Goal: Information Seeking & Learning: Understand process/instructions

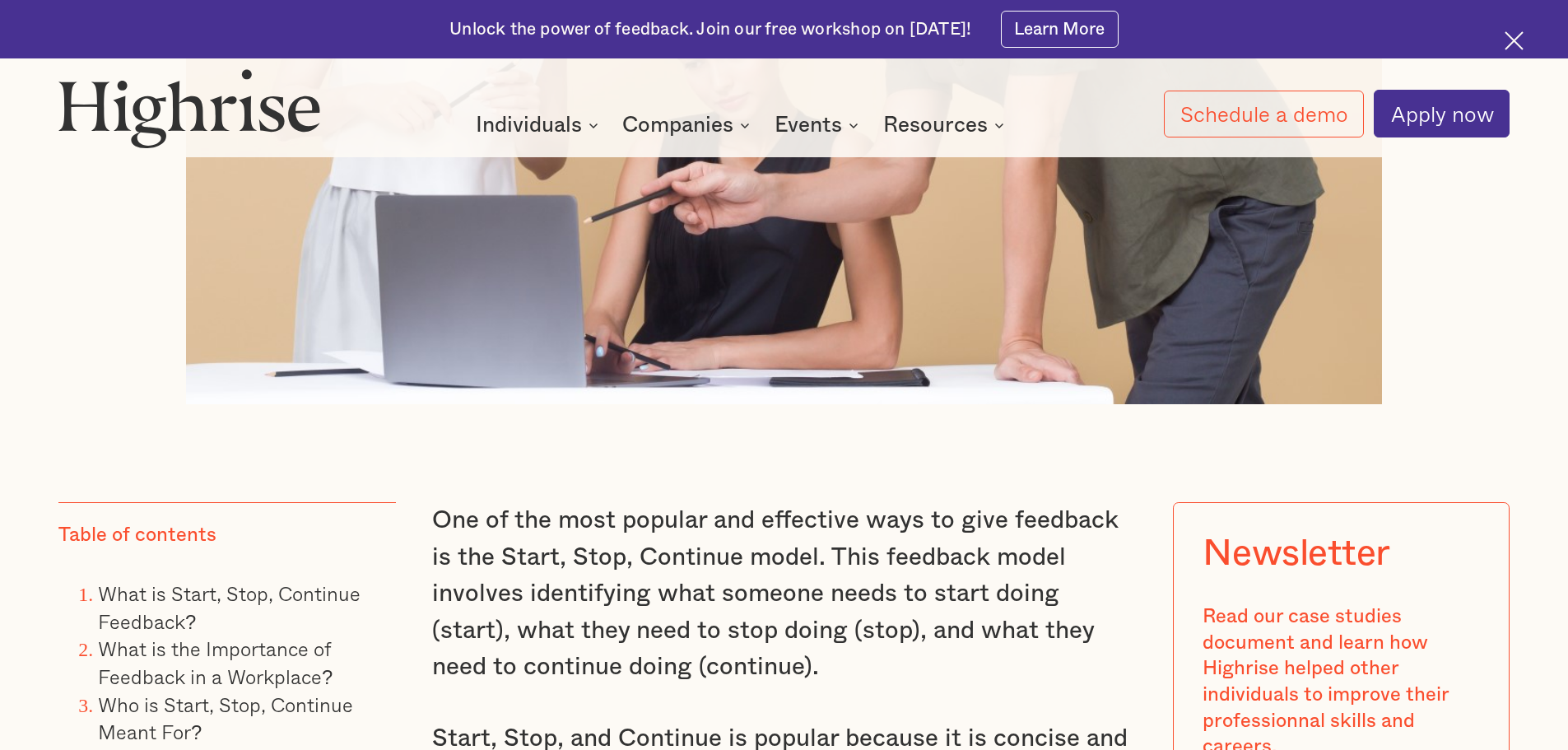
scroll to position [1400, 0]
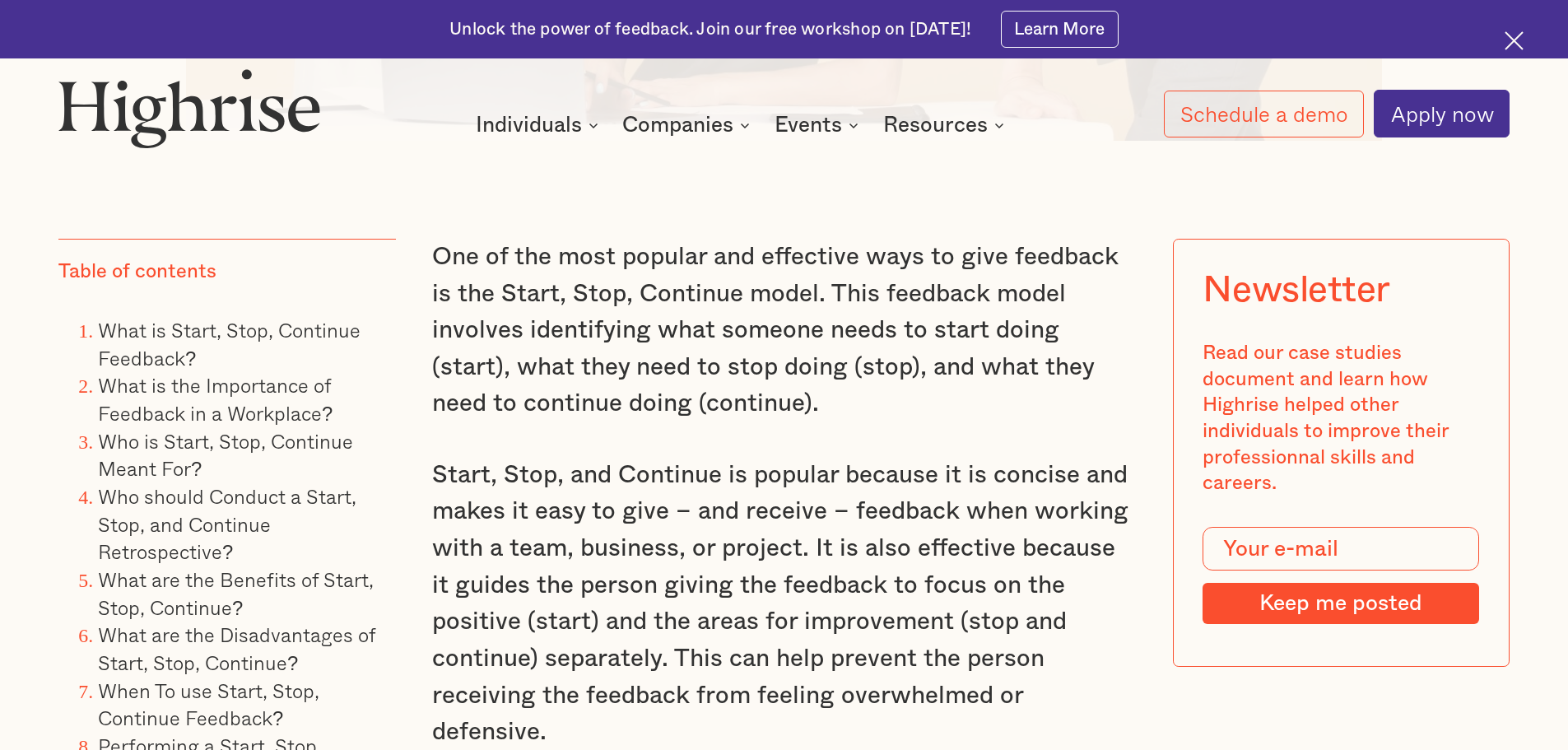
click at [660, 383] on p "One of the most popular and effective ways to give feedback is the Start, Stop,…" at bounding box center [784, 331] width 704 height 184
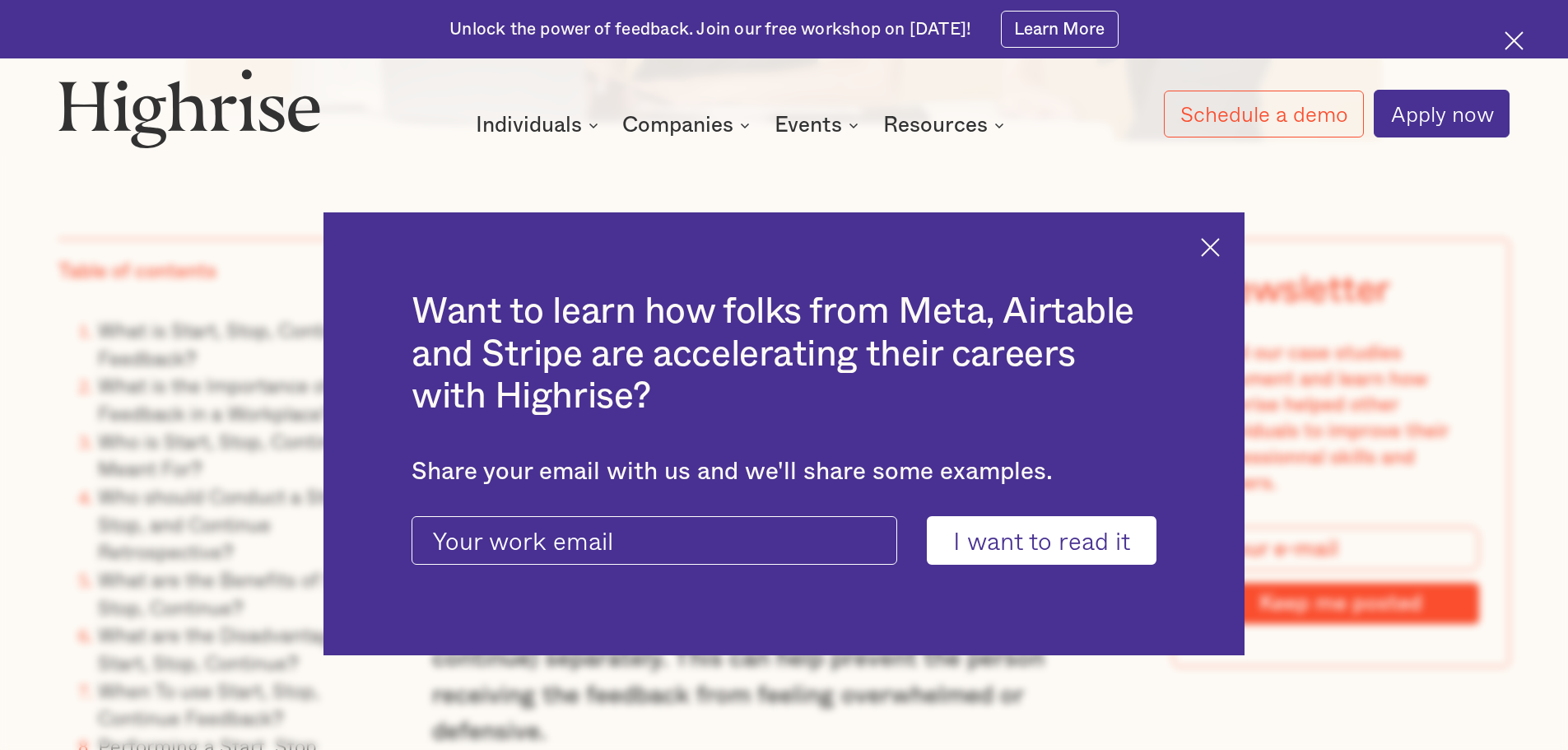
click at [1212, 238] on img at bounding box center [1210, 248] width 19 height 19
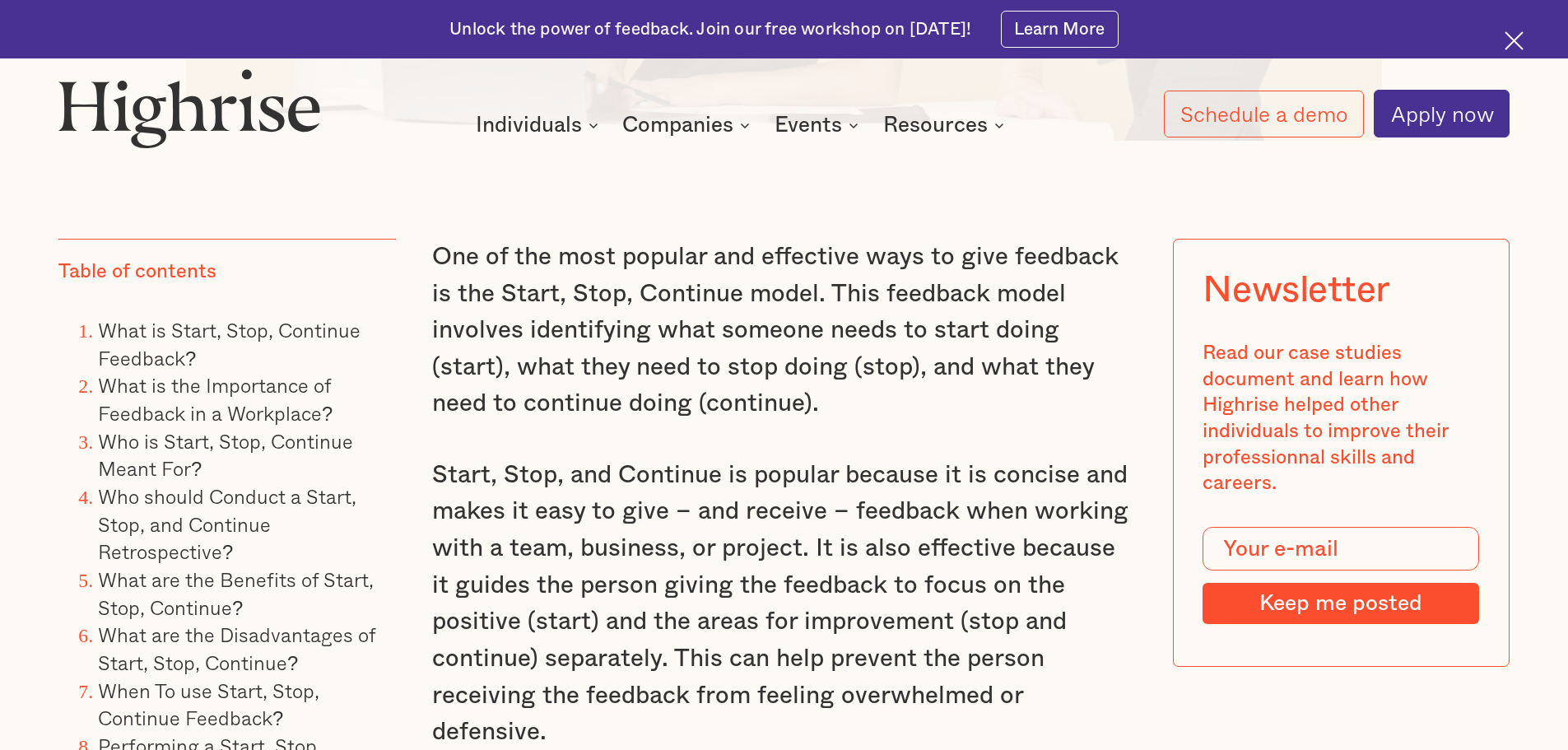
click at [893, 338] on p "One of the most popular and effective ways to give feedback is the Start, Stop,…" at bounding box center [784, 331] width 704 height 184
click at [562, 355] on p "One of the most popular and effective ways to give feedback is the Start, Stop,…" at bounding box center [784, 331] width 704 height 184
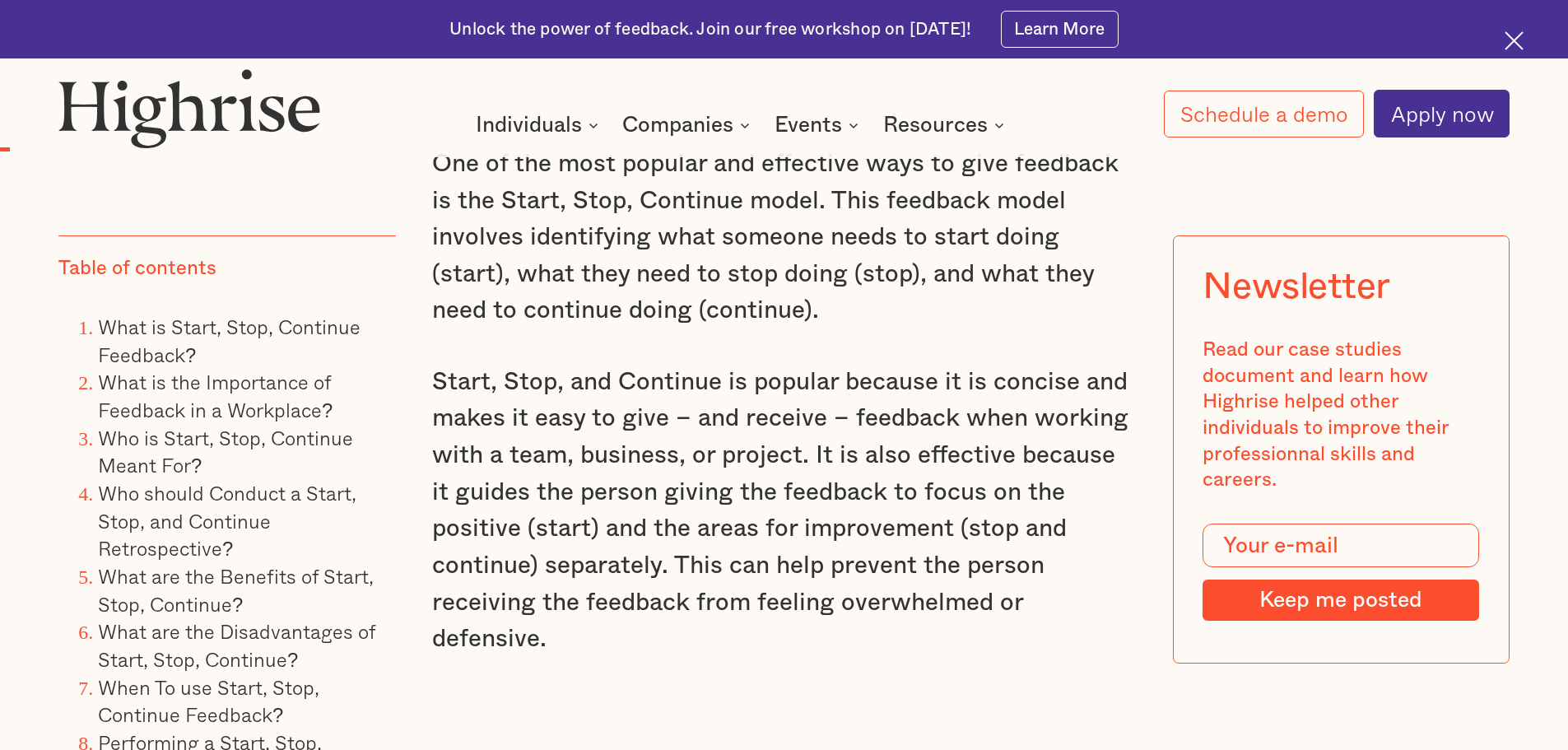
scroll to position [1482, 0]
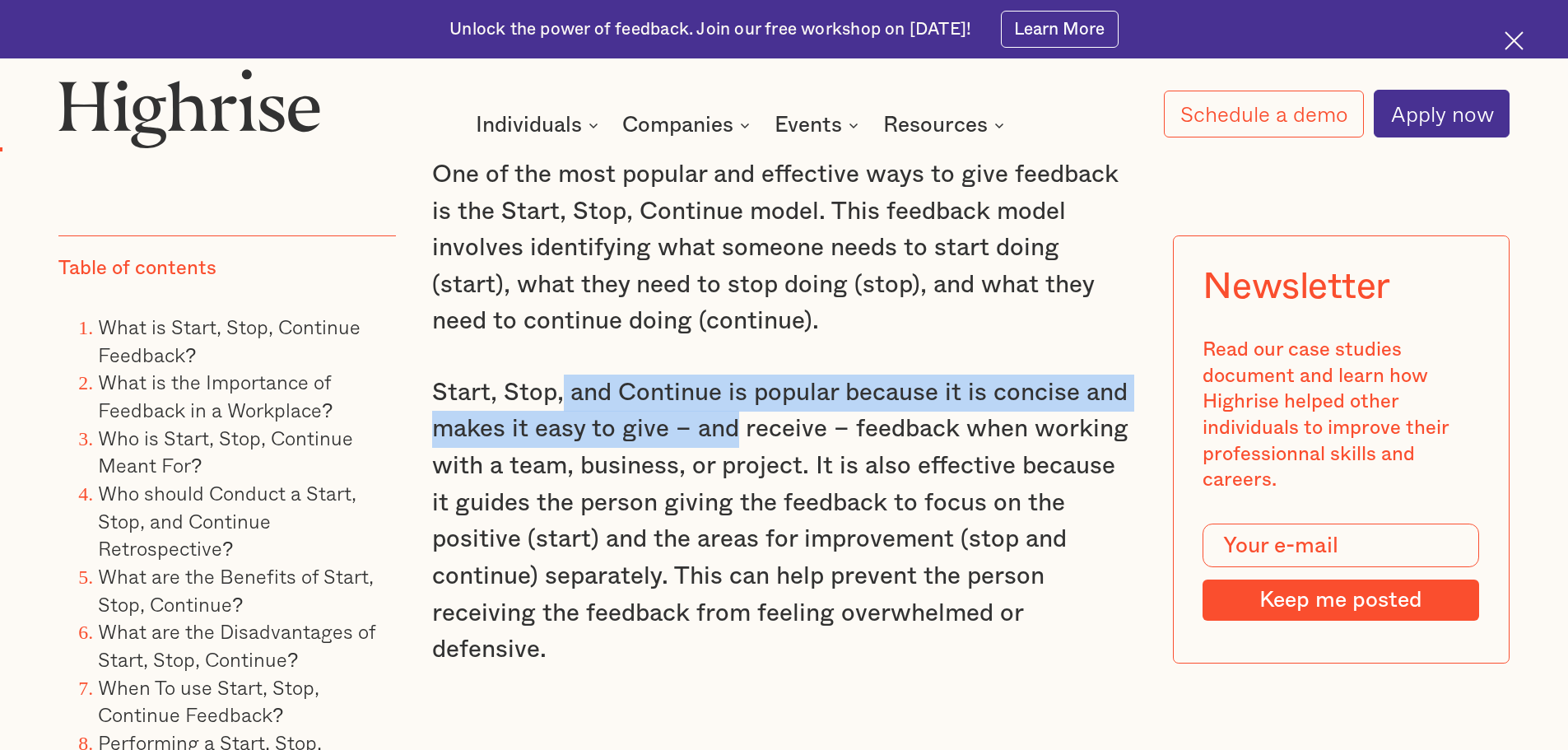
drag, startPoint x: 561, startPoint y: 412, endPoint x: 729, endPoint y: 449, distance: 172.0
click at [729, 449] on p "Start, Stop, and Continue is popular because it is concise and makes it easy to…" at bounding box center [784, 521] width 704 height 294
click at [728, 449] on p "Start, Stop, and Continue is popular because it is concise and makes it easy to…" at bounding box center [784, 521] width 704 height 294
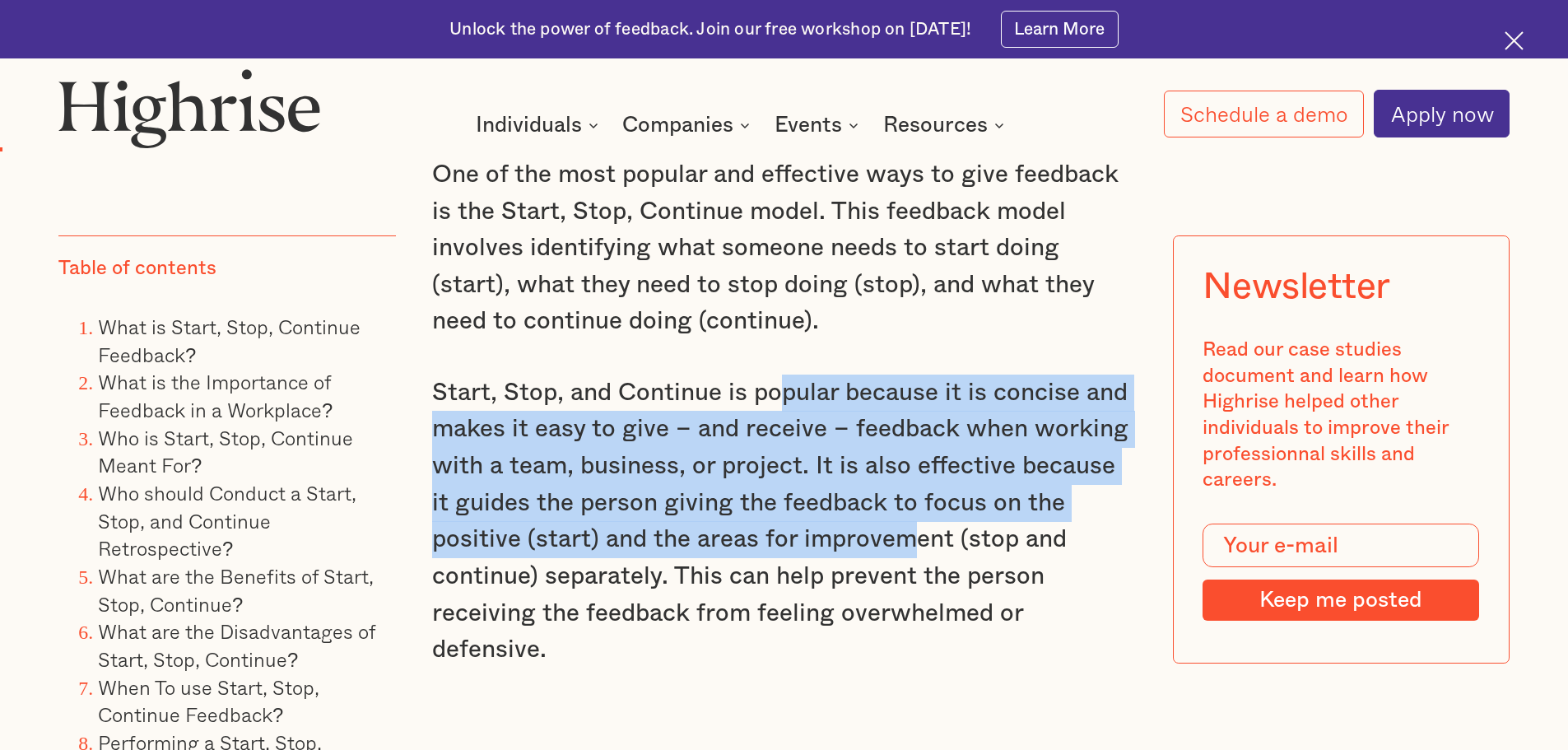
drag, startPoint x: 778, startPoint y: 405, endPoint x: 809, endPoint y: 540, distance: 138.5
click at [809, 540] on p "Start, Stop, and Continue is popular because it is concise and makes it easy to…" at bounding box center [784, 521] width 704 height 294
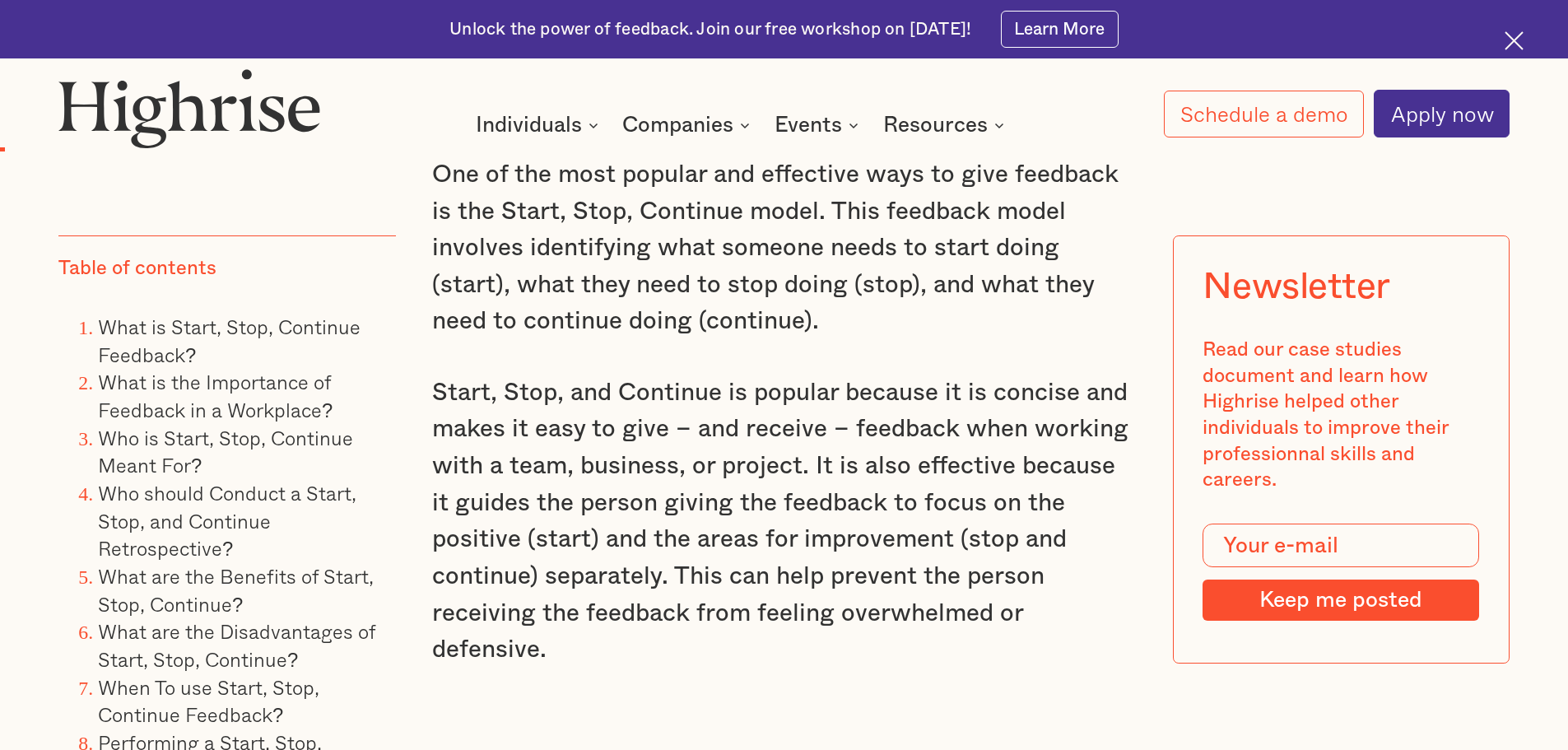
scroll to position [1977, 0]
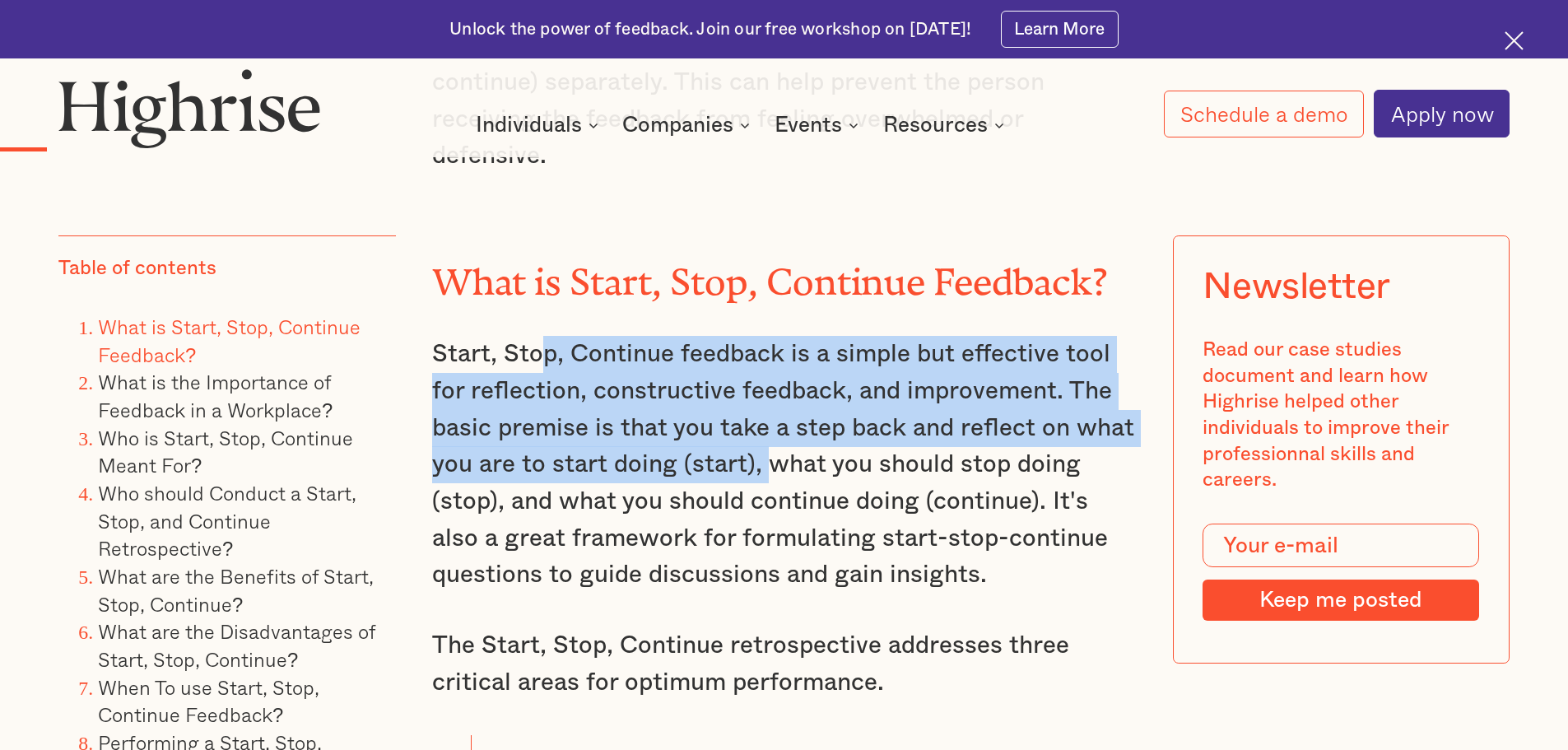
drag, startPoint x: 547, startPoint y: 350, endPoint x: 761, endPoint y: 446, distance: 234.5
click at [762, 445] on p "Start, Stop, Continue feedback is a simple but effective tool for reflection, c…" at bounding box center [784, 464] width 704 height 257
click at [761, 446] on p "Start, Stop, Continue feedback is a simple but effective tool for reflection, c…" at bounding box center [784, 464] width 704 height 257
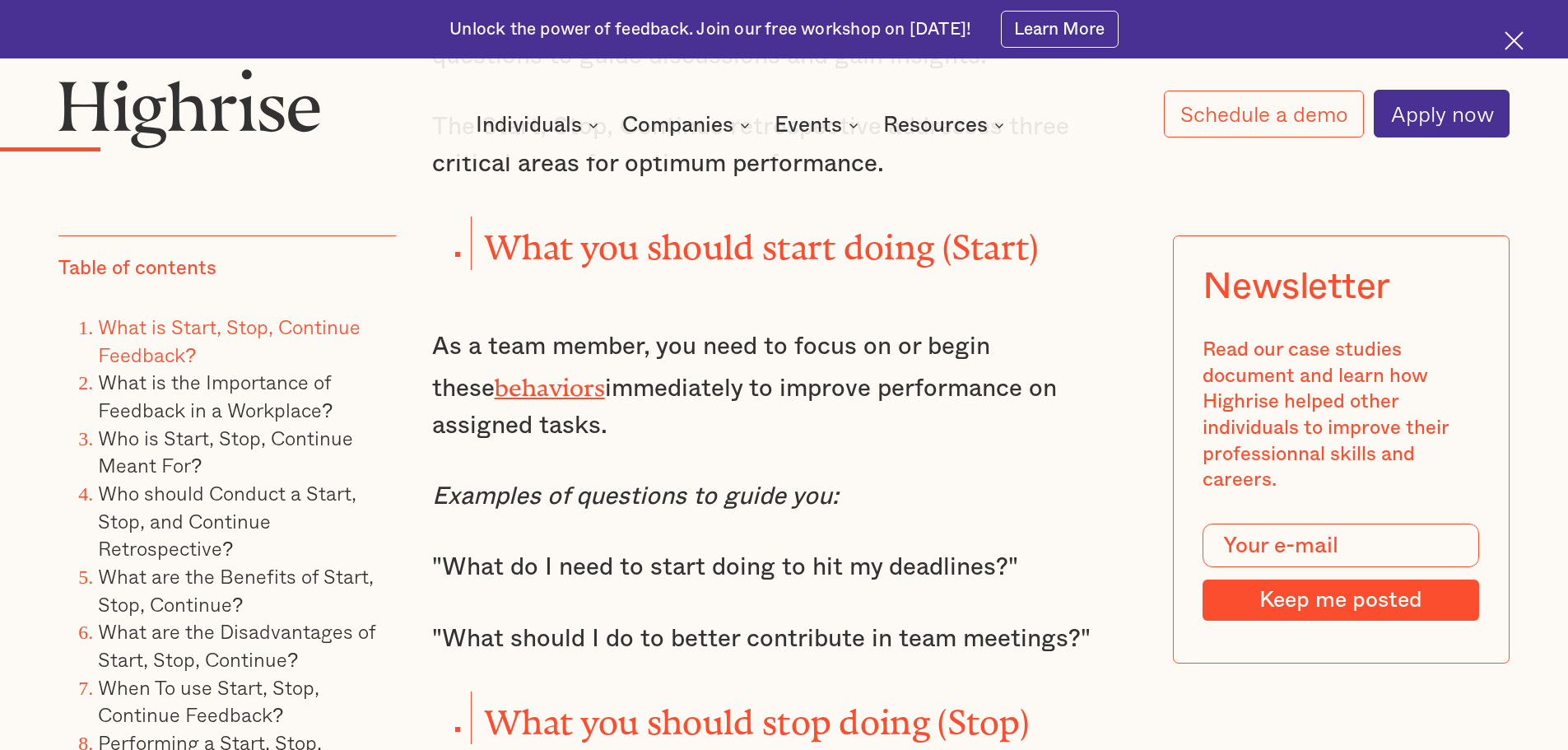
scroll to position [2471, 0]
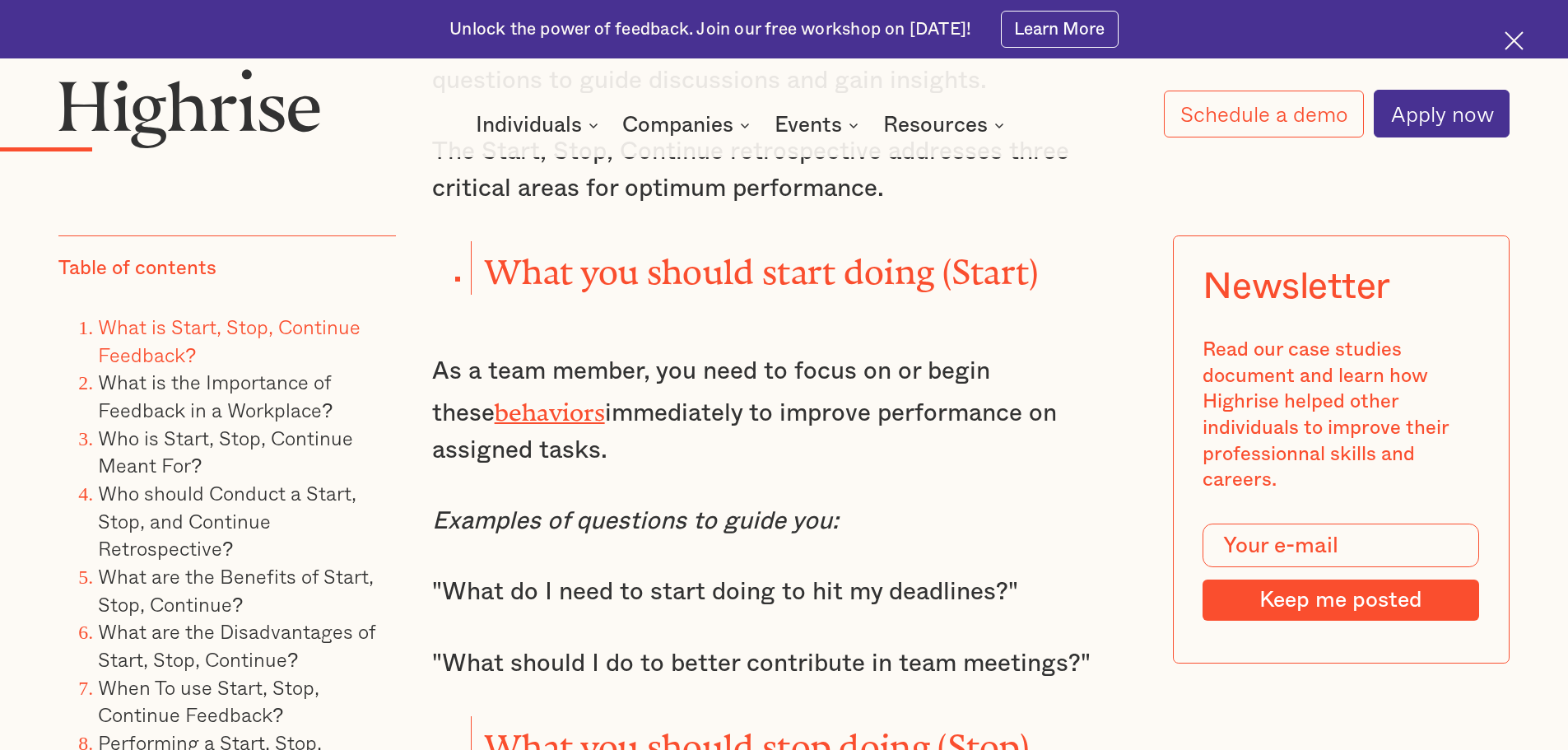
click at [742, 425] on p "As a team member, you need to focus on or begin these behaviors immediately to …" at bounding box center [784, 411] width 704 height 115
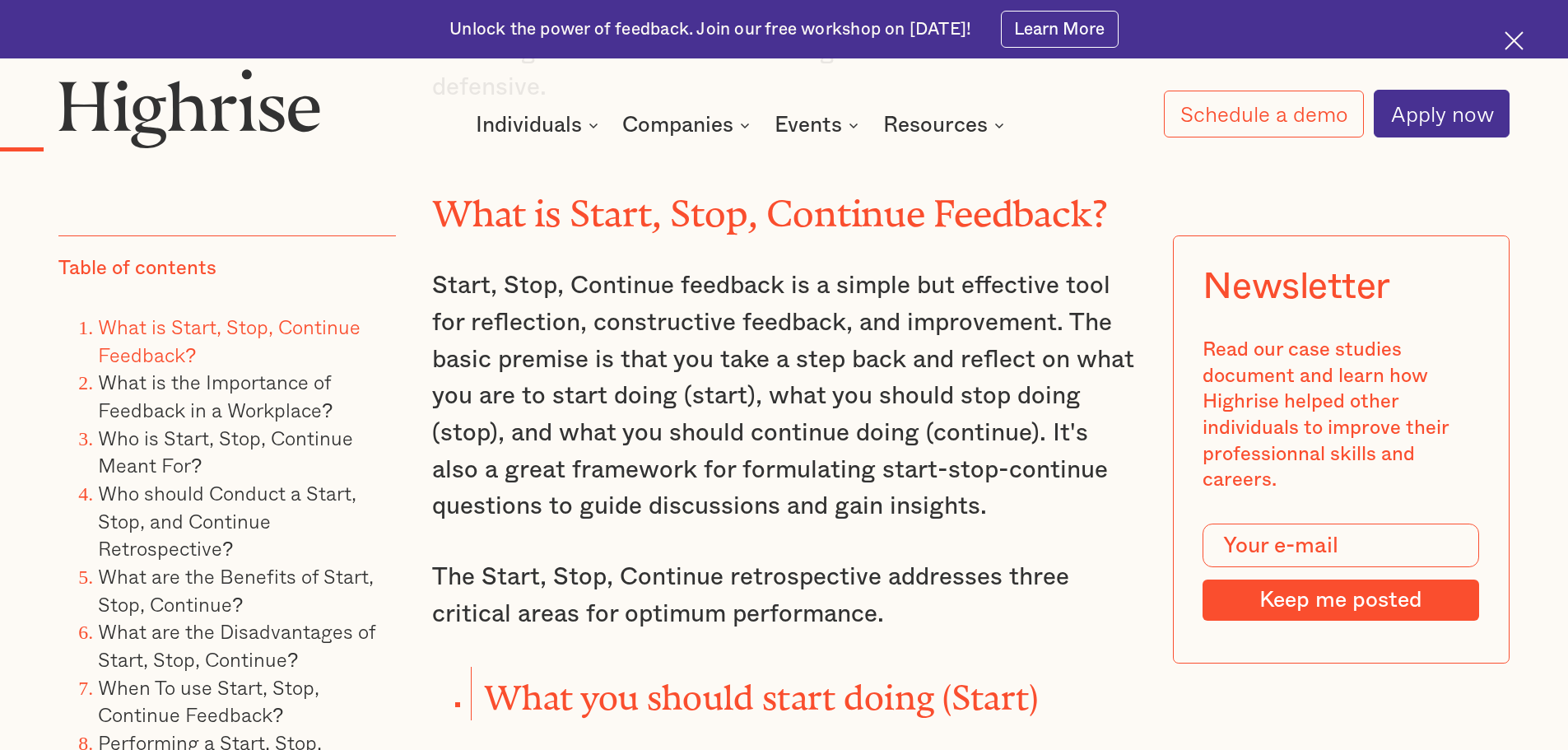
scroll to position [2059, 0]
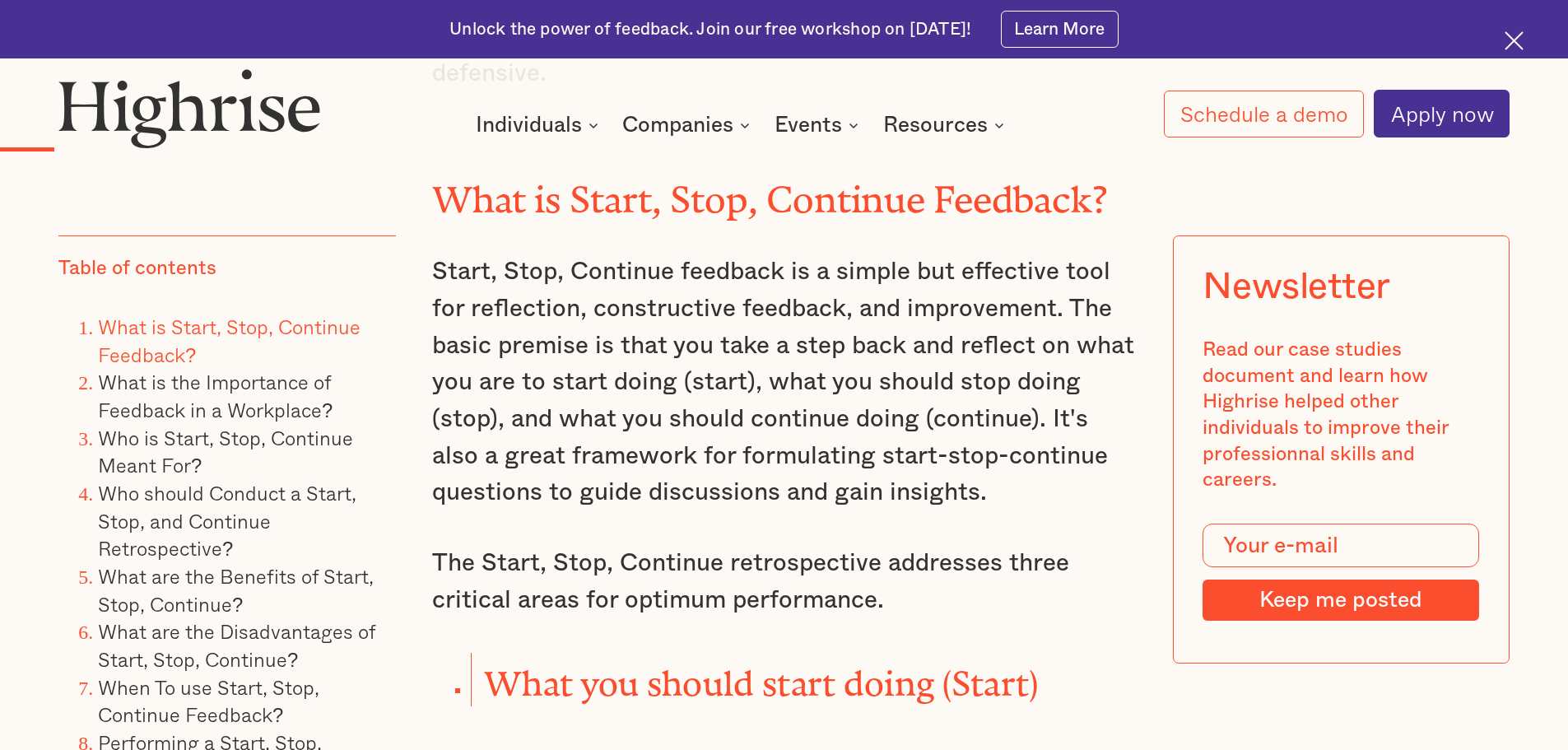
click at [525, 274] on p "Start, Stop, Continue feedback is a simple but effective tool for reflection, c…" at bounding box center [784, 382] width 704 height 257
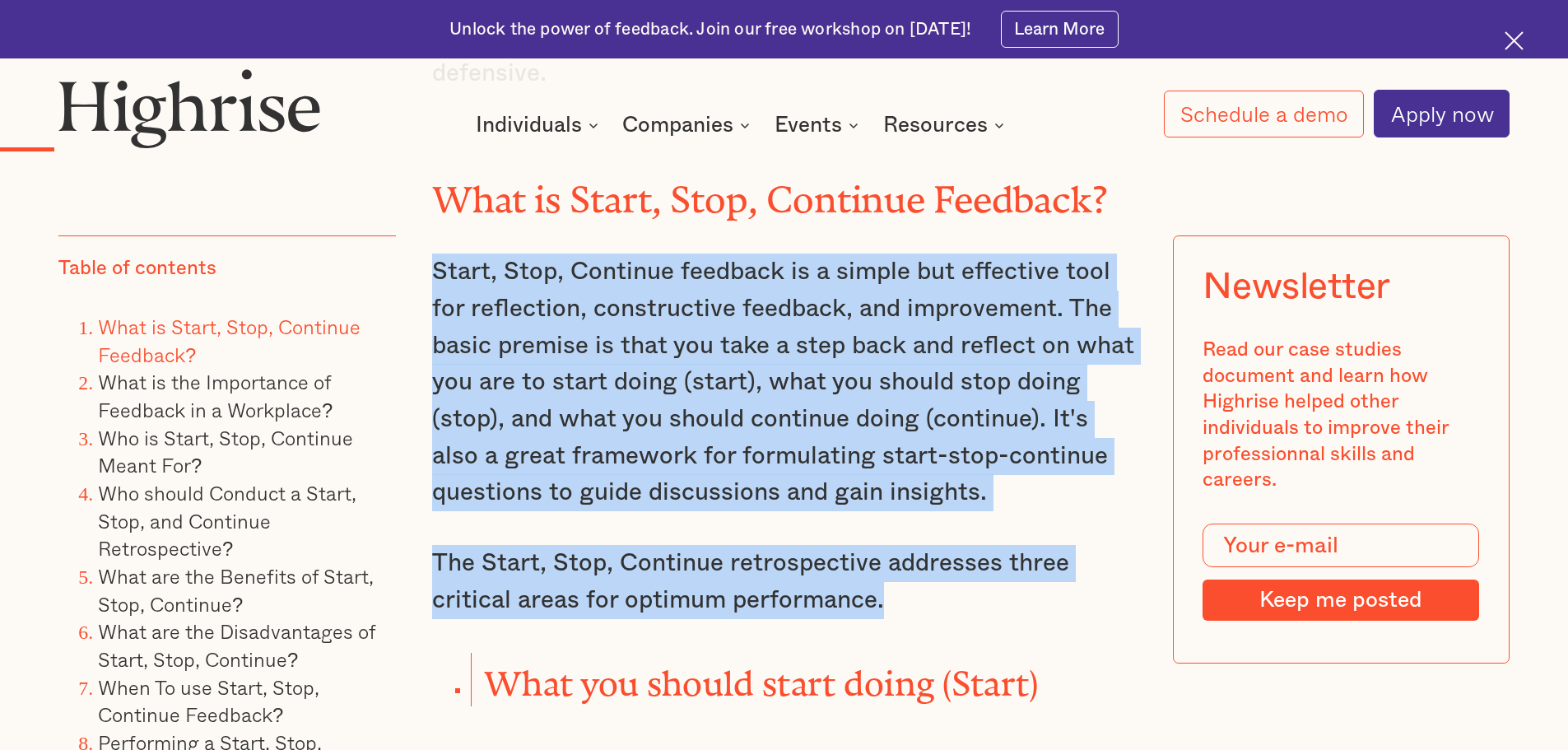
drag, startPoint x: 435, startPoint y: 251, endPoint x: 924, endPoint y: 582, distance: 590.5
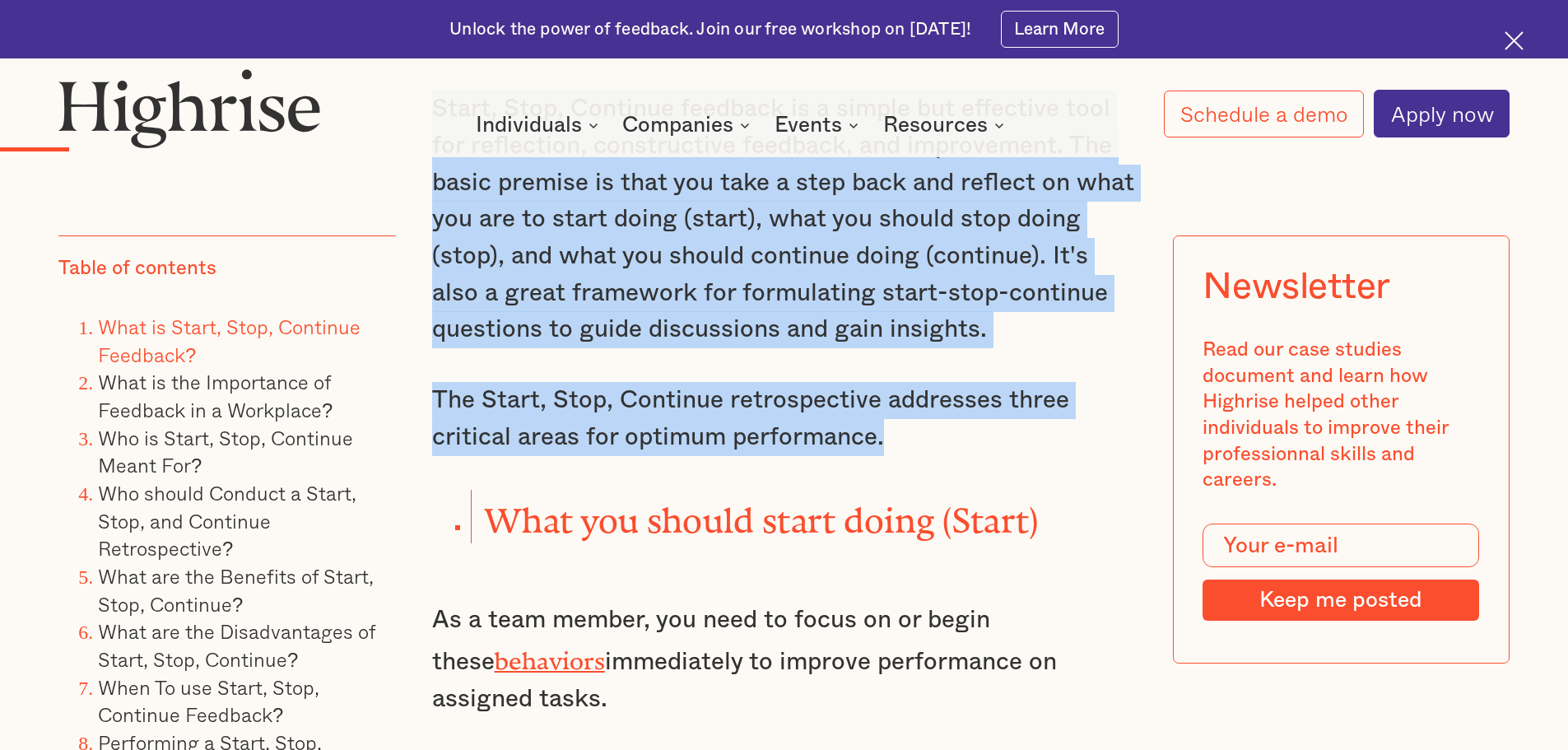
scroll to position [2223, 0]
copy div "Start, Stop, Continue feedback is a simple but effective tool for reflection, c…"
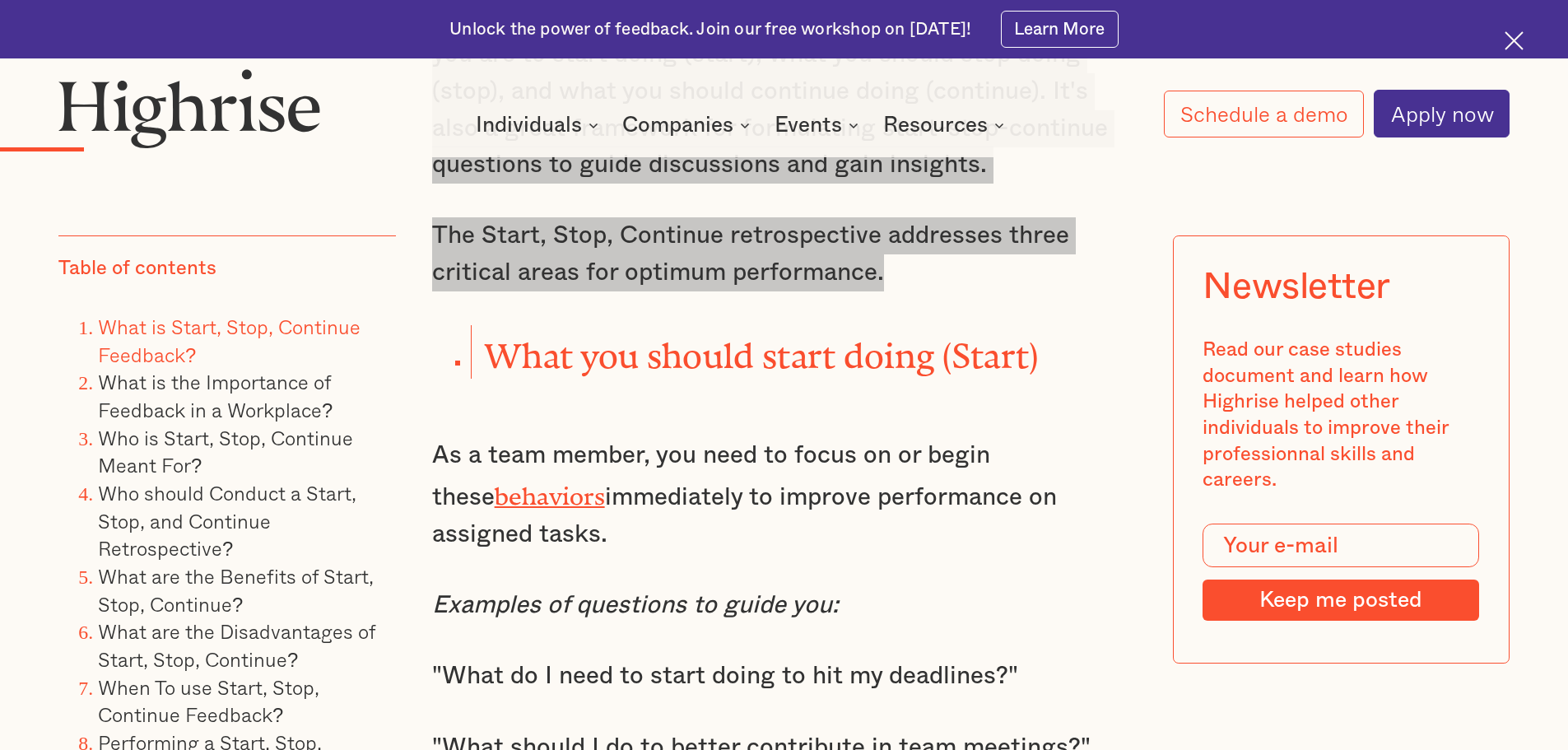
scroll to position [2388, 0]
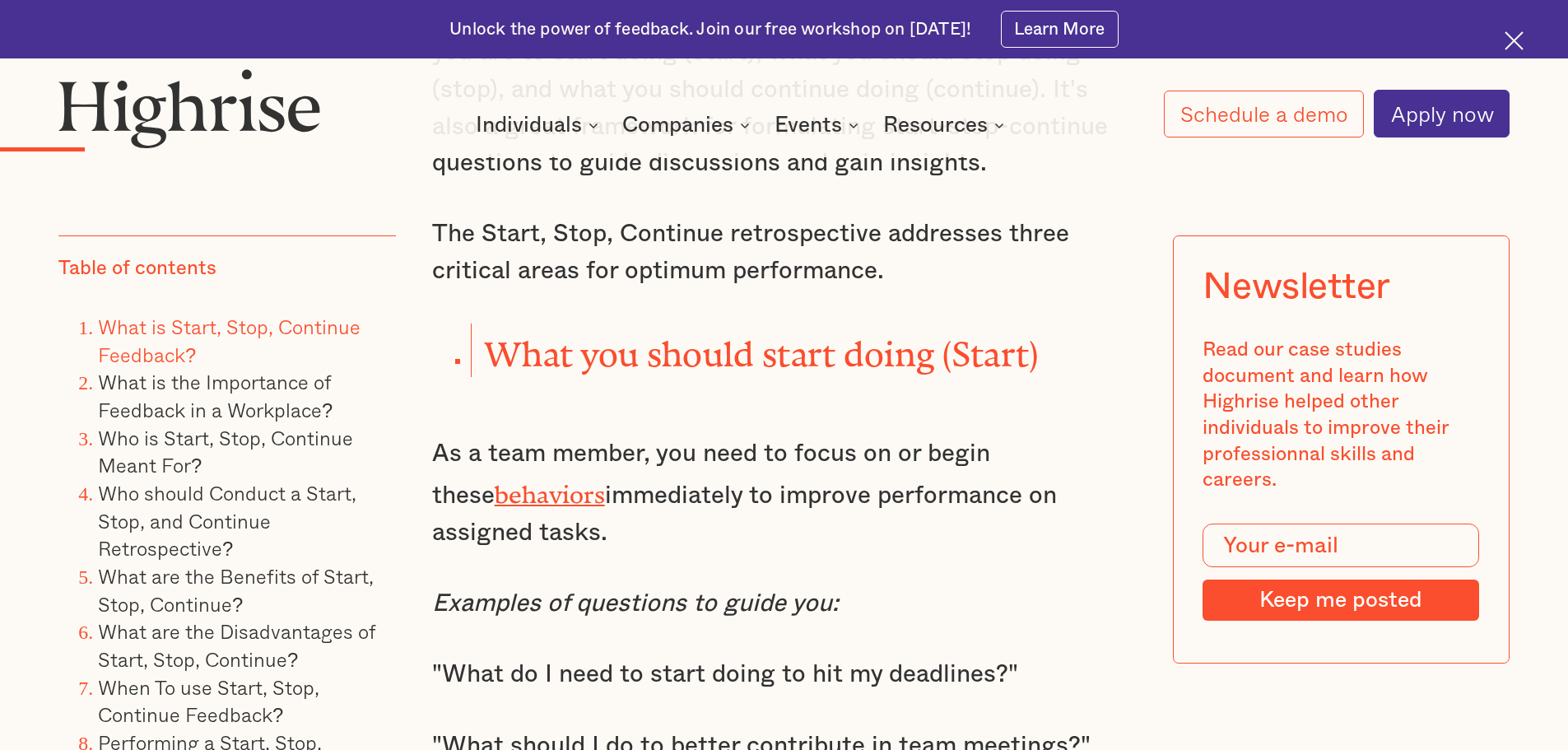
click at [714, 478] on p "As a team member, you need to focus on or begin these behaviors immediately to …" at bounding box center [784, 493] width 704 height 115
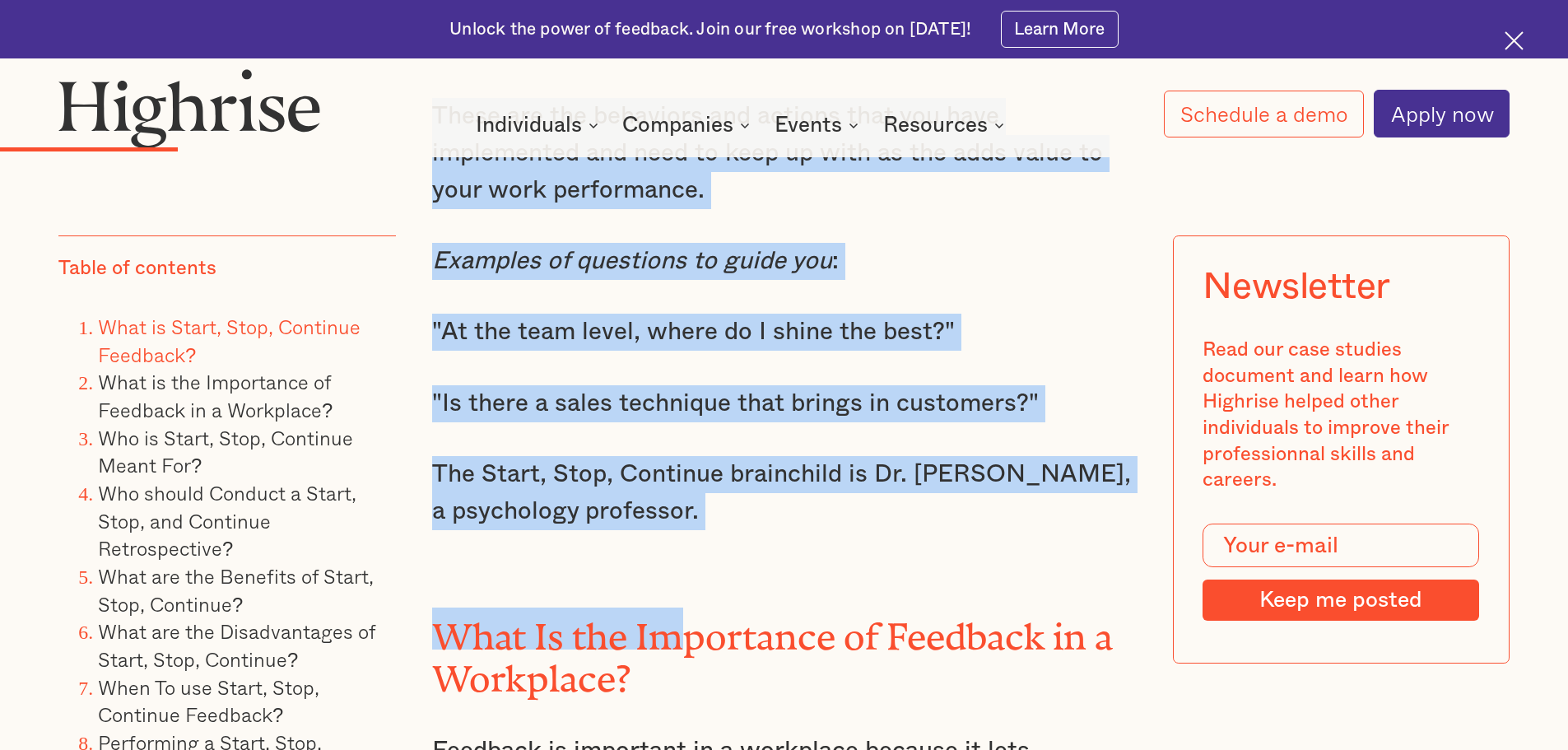
scroll to position [3871, 0]
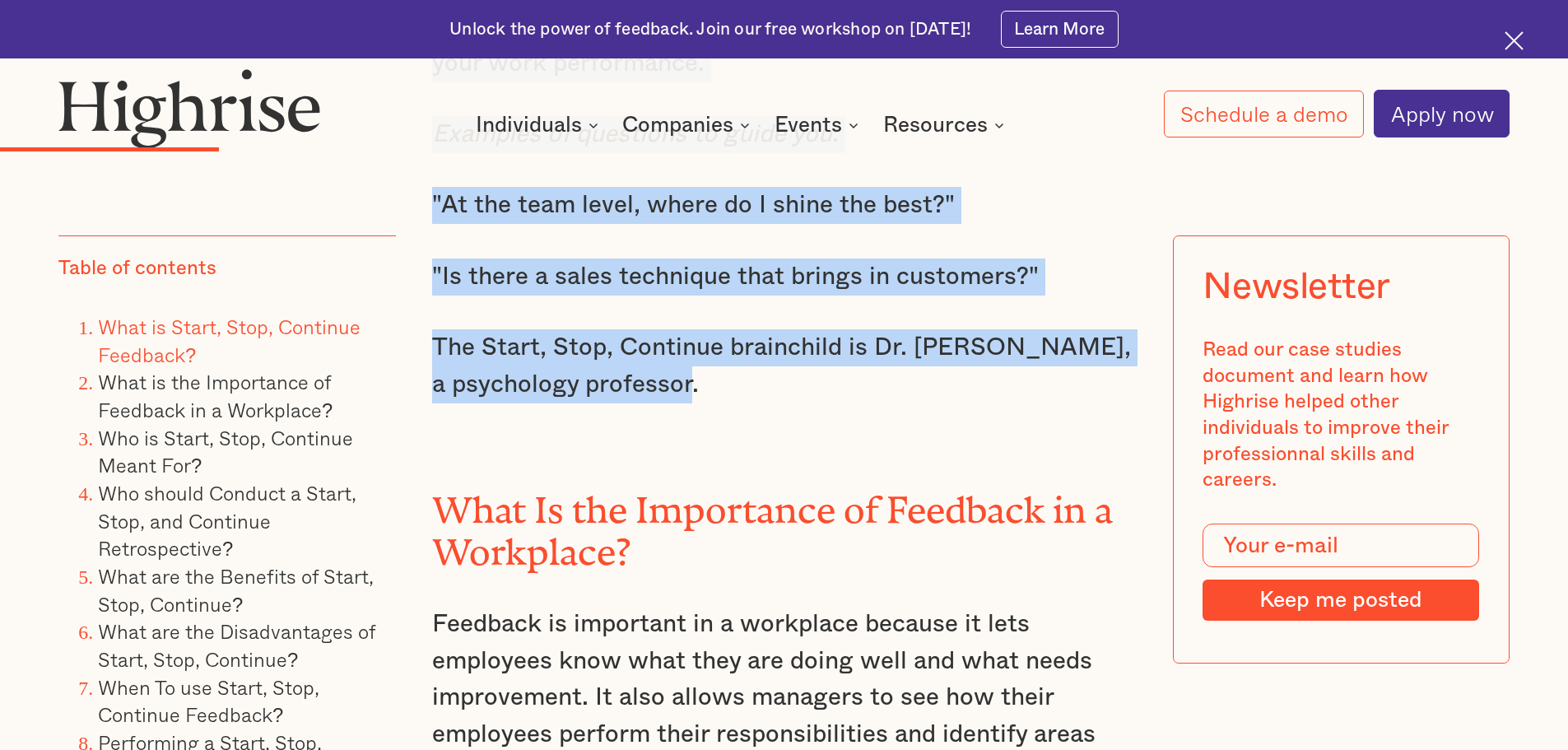
drag, startPoint x: 487, startPoint y: 326, endPoint x: 706, endPoint y: 370, distance: 223.4
copy div "What you should start doing (Start) As a team member, you need to focus on or b…"
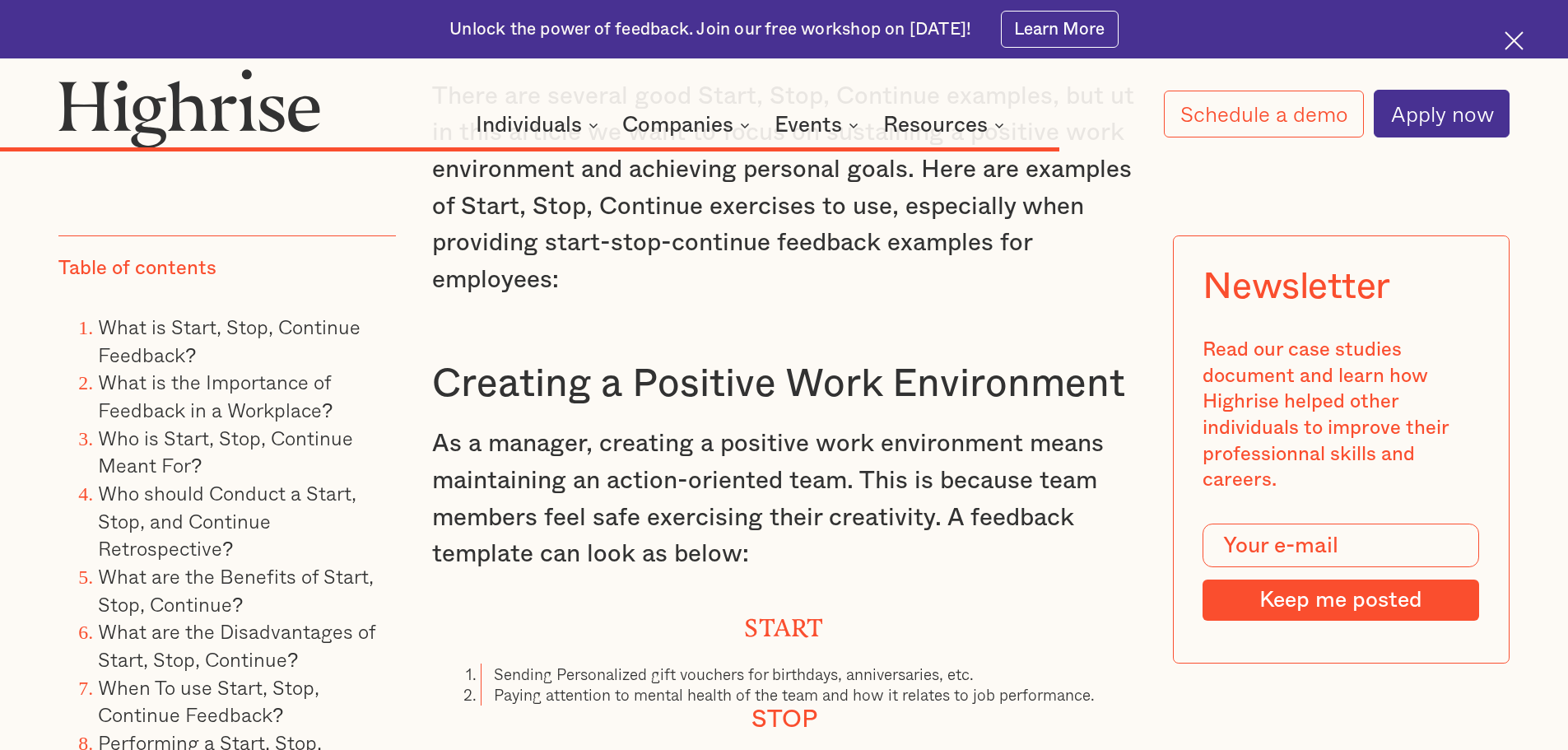
scroll to position [13889, 0]
